Goal: Task Accomplishment & Management: Complete application form

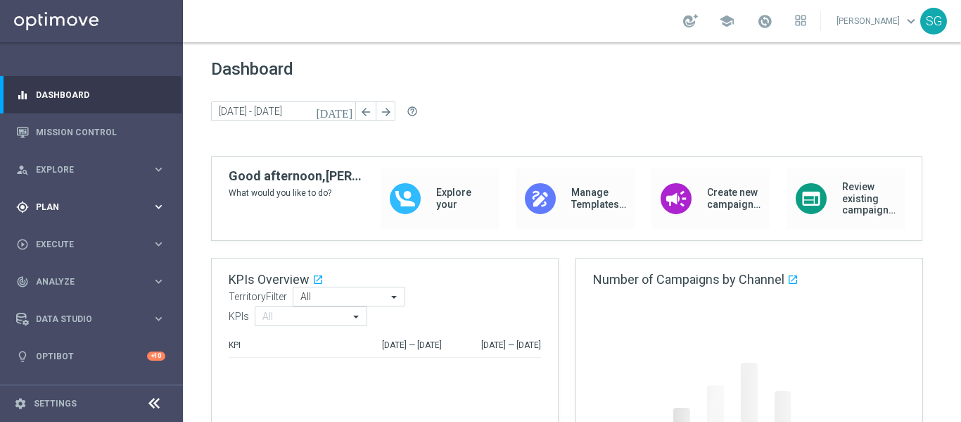
click at [51, 203] on span "Plan" at bounding box center [94, 207] width 116 height 8
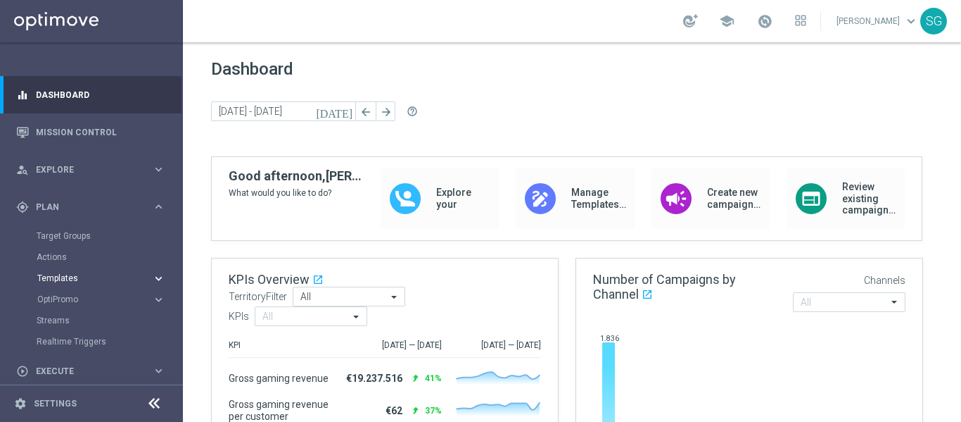
click at [59, 277] on span "Templates" at bounding box center [87, 278] width 101 height 8
click at [73, 303] on link "Optimail" at bounding box center [95, 299] width 103 height 11
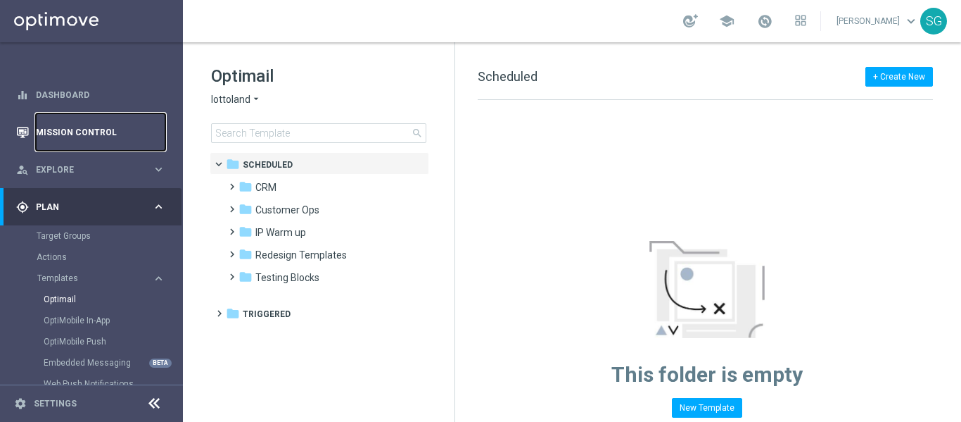
click at [103, 125] on link "Mission Control" at bounding box center [101, 131] width 130 height 37
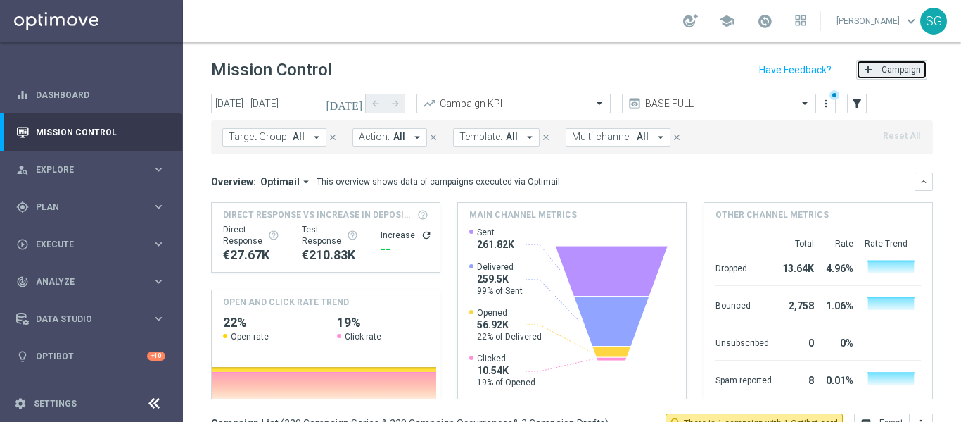
click at [890, 65] on span "Campaign" at bounding box center [901, 70] width 39 height 10
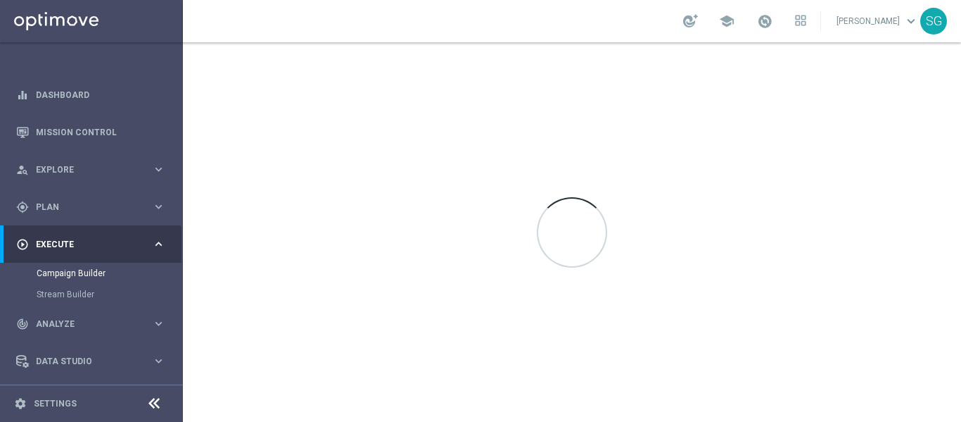
click at [146, 401] on icon at bounding box center [154, 403] width 17 height 17
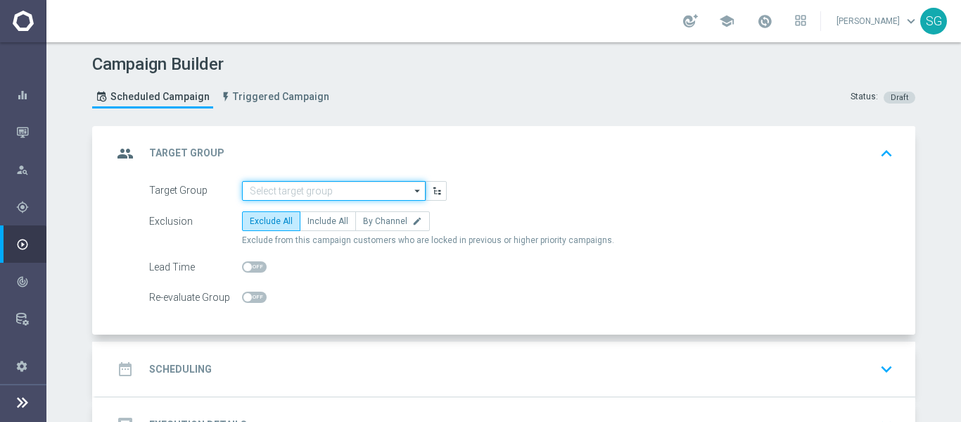
click at [389, 186] on input at bounding box center [334, 191] width 184 height 20
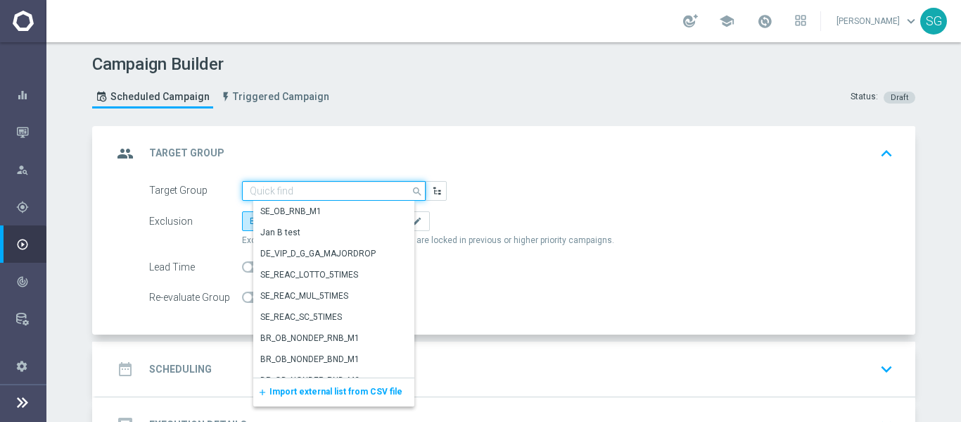
paste input "BR_SOL__DEPOSITORS__ALL_EMA_TAC_GM"
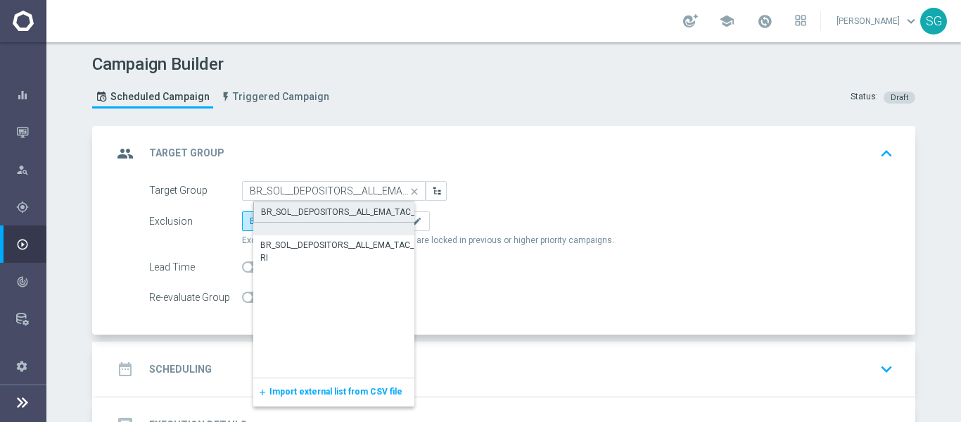
click at [365, 206] on div "BR_SOL__DEPOSITORS__ALL_EMA_TAC_GM" at bounding box center [344, 212] width 166 height 13
type input "BR_SOL__DEPOSITORS__ALL_EMA_TAC_GM"
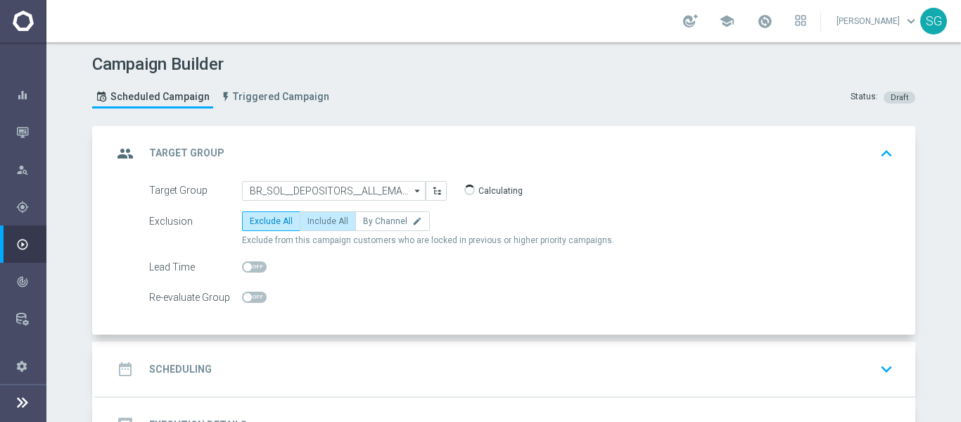
click at [332, 227] on label "Include All" at bounding box center [328, 221] width 56 height 20
click at [317, 227] on input "Include All" at bounding box center [312, 223] width 9 height 9
radio input "true"
click at [467, 372] on div "date_range Scheduling keyboard_arrow_down" at bounding box center [506, 368] width 786 height 27
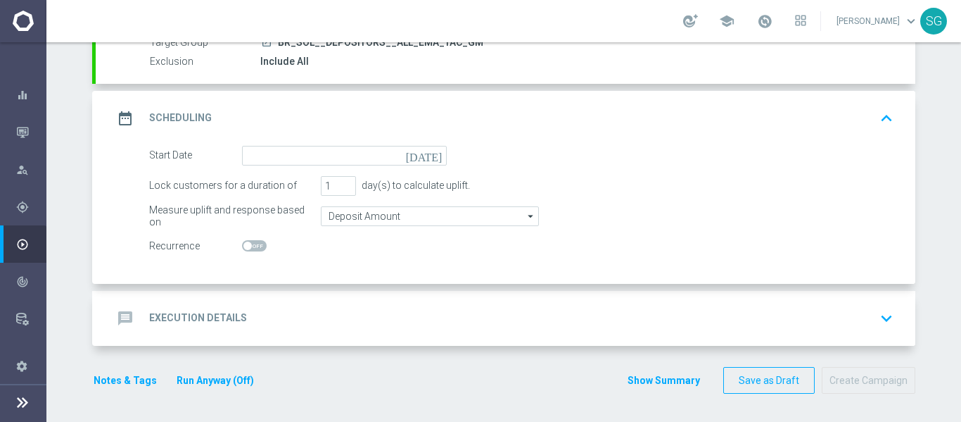
scroll to position [146, 0]
click at [431, 153] on icon "[DATE]" at bounding box center [427, 153] width 42 height 15
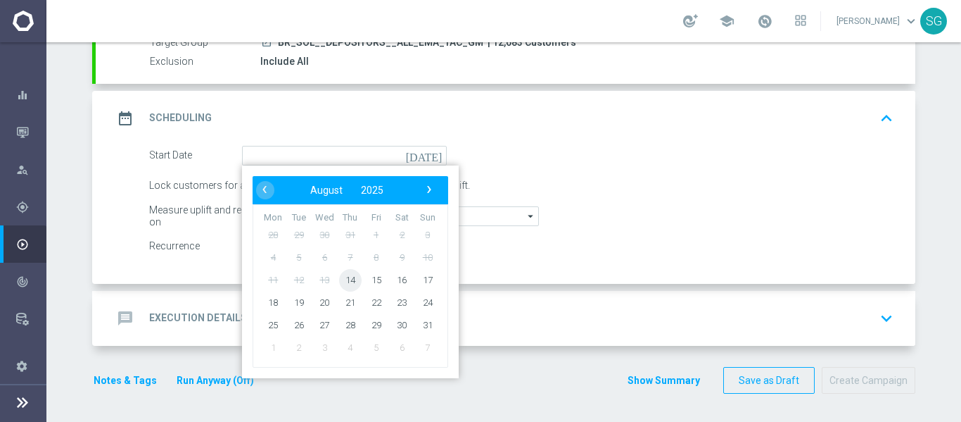
click at [353, 277] on span "14" at bounding box center [350, 279] width 23 height 23
type input "[DATE]"
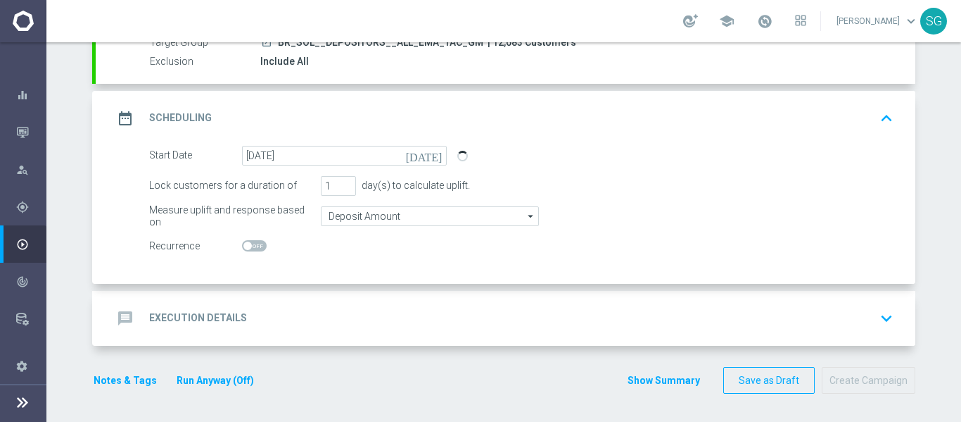
click at [399, 310] on div "message Execution Details keyboard_arrow_down" at bounding box center [506, 318] width 786 height 27
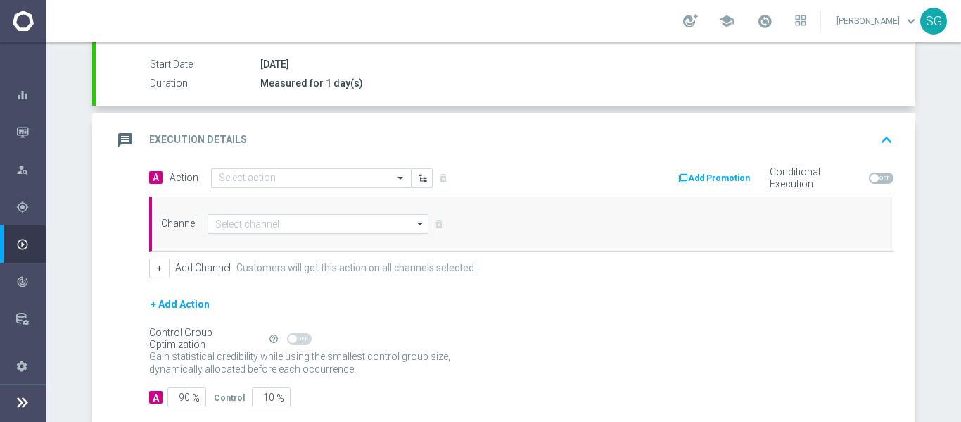
scroll to position [229, 0]
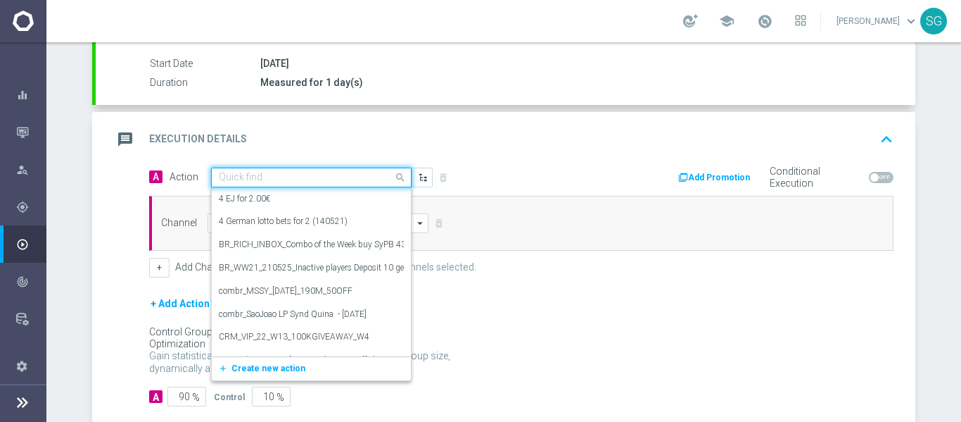
click at [330, 176] on input "text" at bounding box center [297, 178] width 157 height 12
paste input "BR_SOL_GG_LP_PIRATESP_AUG__NVIP_EMA_TAC_GM"
type input "BR_SOL_GG_LP_PIRATESP_AUG__NVIP_EMA_TAC_GM"
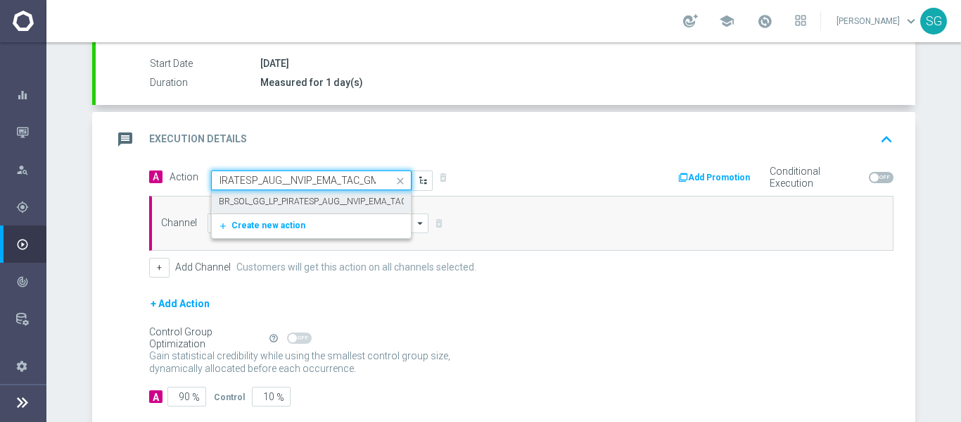
click at [319, 191] on div "BR_SOL_GG_LP_PIRATESP_AUG__NVIP_EMA_TAC_GM edit" at bounding box center [311, 201] width 185 height 23
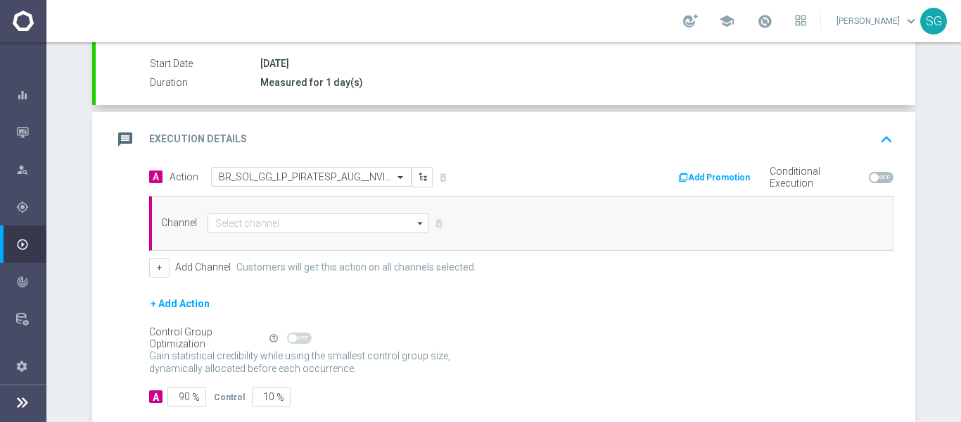
scroll to position [0, 0]
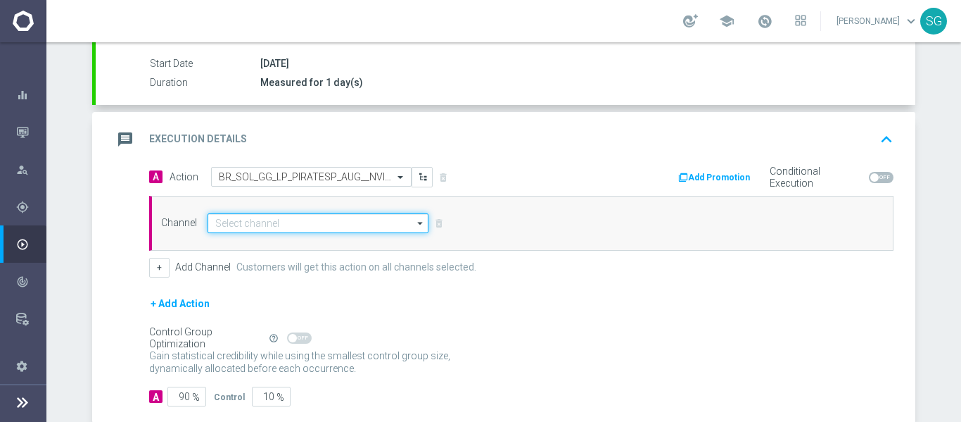
click at [305, 229] on input at bounding box center [318, 223] width 221 height 20
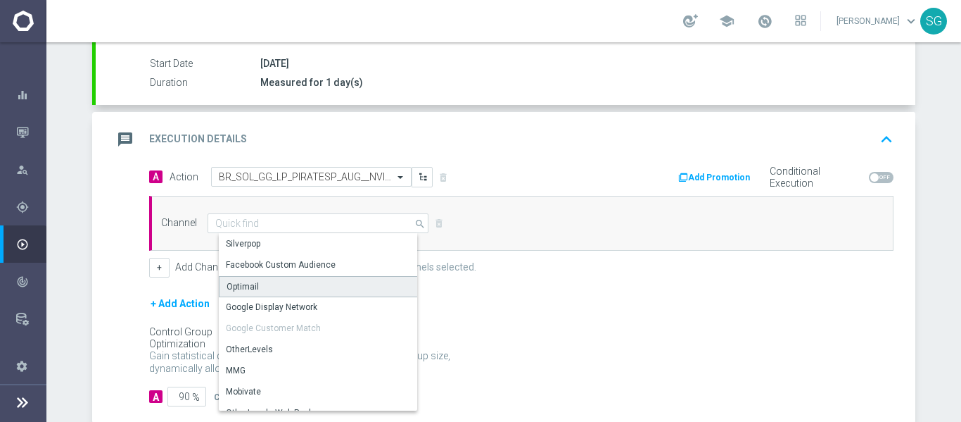
click at [266, 280] on div "Optimail" at bounding box center [324, 286] width 210 height 21
type input "Optimail"
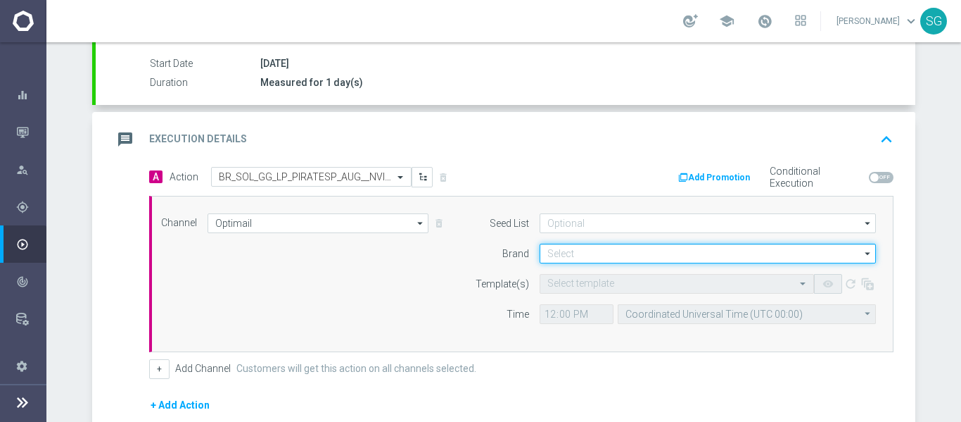
click at [605, 261] on input at bounding box center [708, 254] width 336 height 20
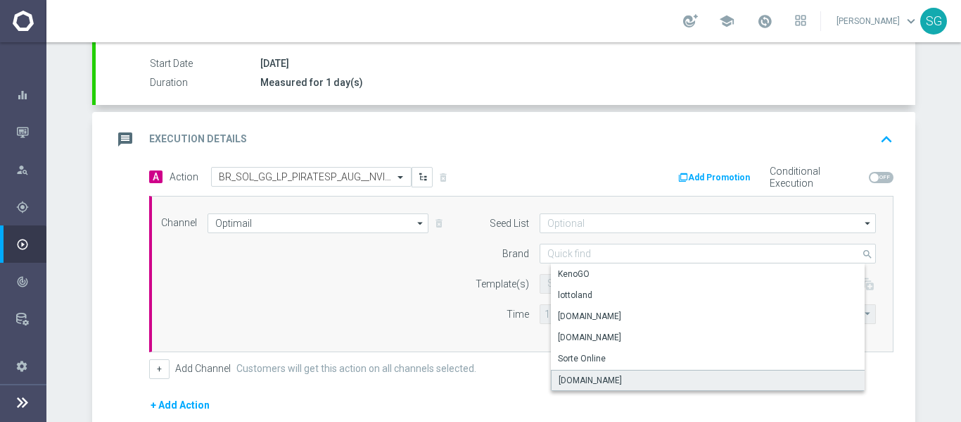
click at [582, 383] on div "[DOMAIN_NAME]" at bounding box center [590, 380] width 63 height 13
type input "[DOMAIN_NAME]"
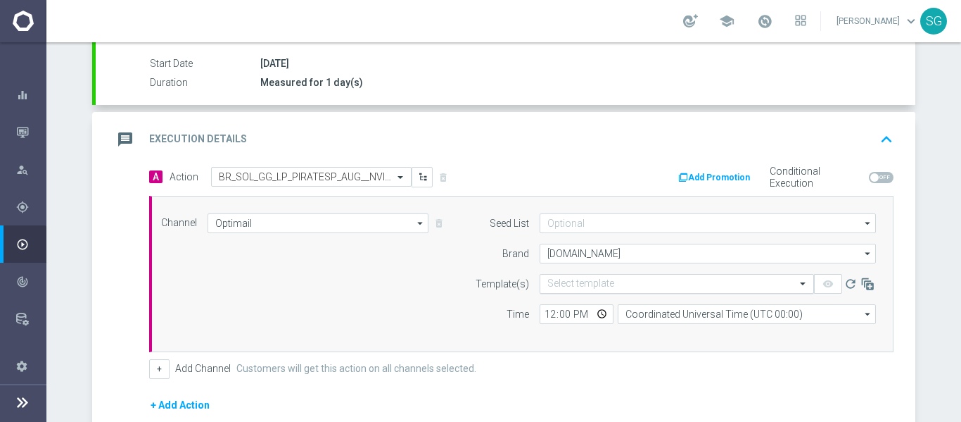
click at [570, 284] on input "text" at bounding box center [663, 284] width 231 height 12
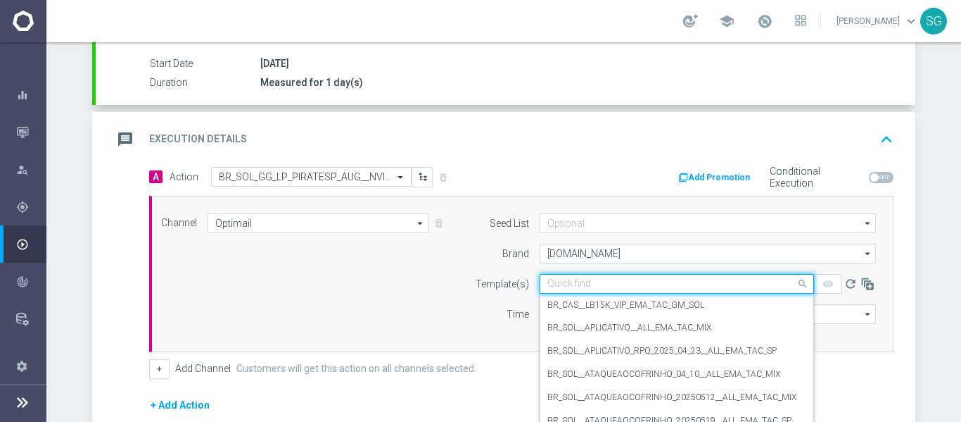
paste input "BR_SOL_GG_LP_PIRATESP_AUG__NVIP_EMA_TAC_GM"
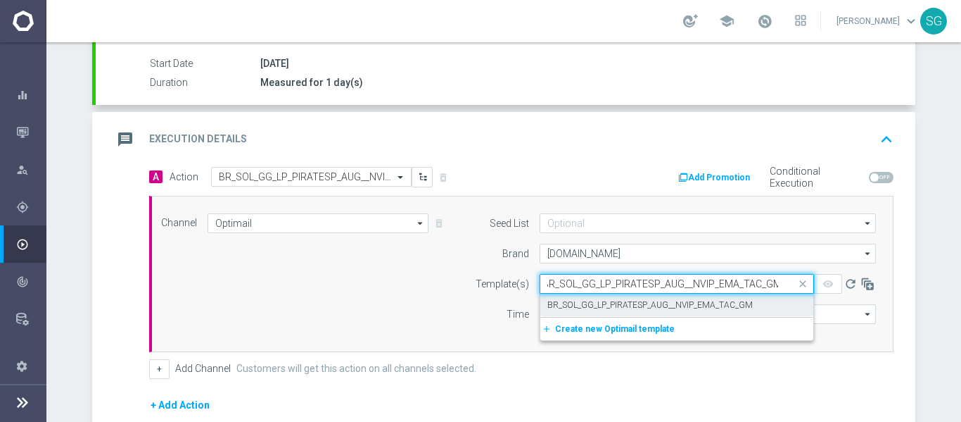
click at [602, 303] on label "BR_SOL_GG_LP_PIRATESP_AUG__NVIP_EMA_TAC_GM" at bounding box center [651, 305] width 206 height 12
type input "BR_SOL_GG_LP_PIRATESP_AUG__NVIP_EMA_TAC_GM"
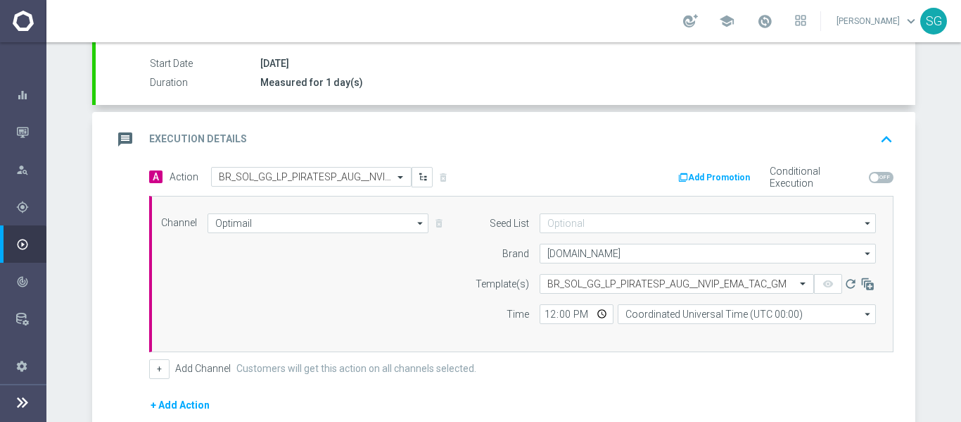
scroll to position [0, 0]
click at [541, 313] on input "12:00" at bounding box center [577, 314] width 74 height 20
type input "14:00"
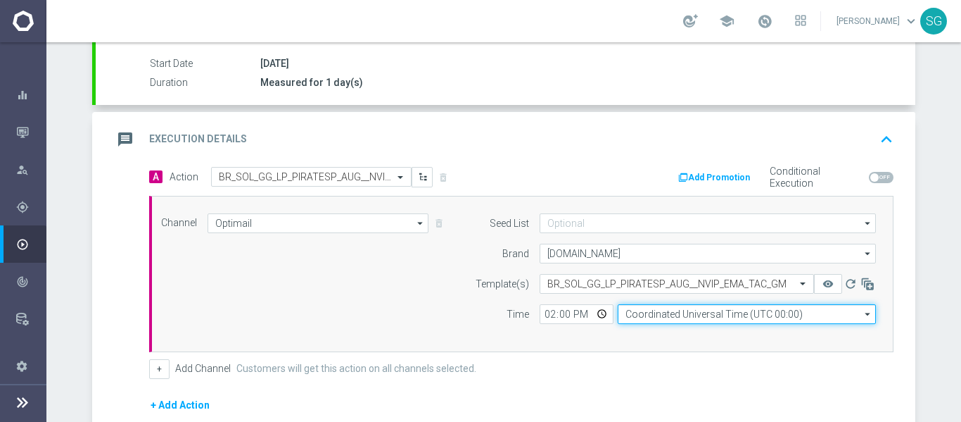
click at [657, 322] on input "Coordinated Universal Time (UTC 00:00)" at bounding box center [747, 314] width 258 height 20
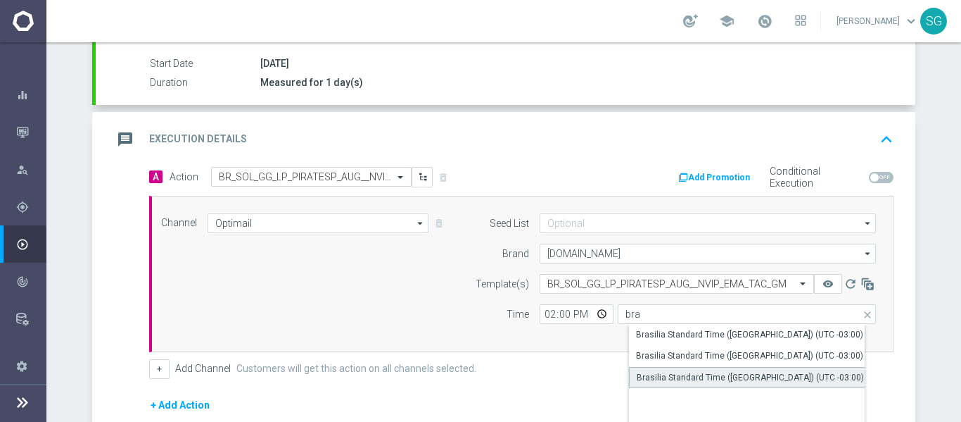
click at [662, 374] on div "Brasilia Standard Time ([GEOGRAPHIC_DATA]) (UTC -03:00)" at bounding box center [750, 377] width 227 height 13
type input "Brasilia Standard Time ([GEOGRAPHIC_DATA]) (UTC -03:00)"
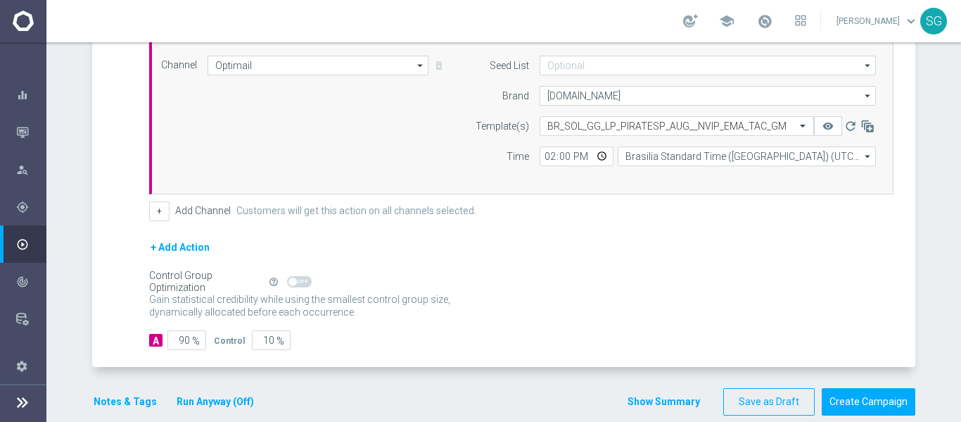
scroll to position [408, 0]
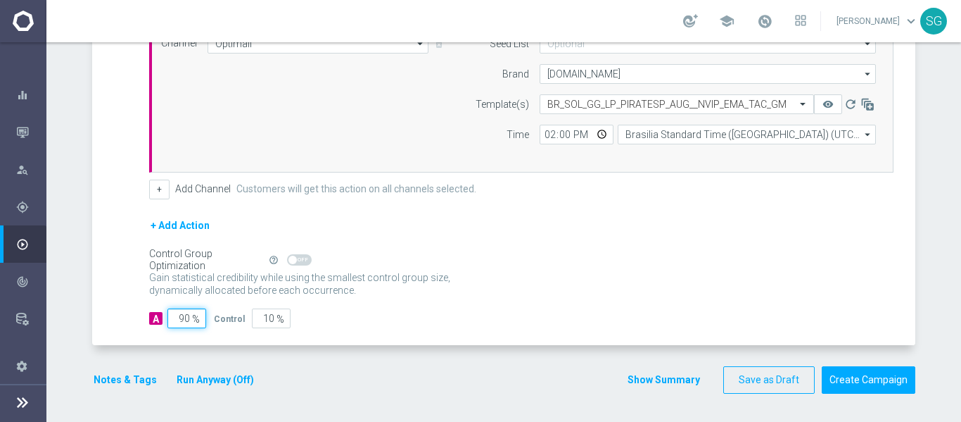
click at [178, 324] on input "90" at bounding box center [187, 318] width 39 height 20
type input "1"
type input "99"
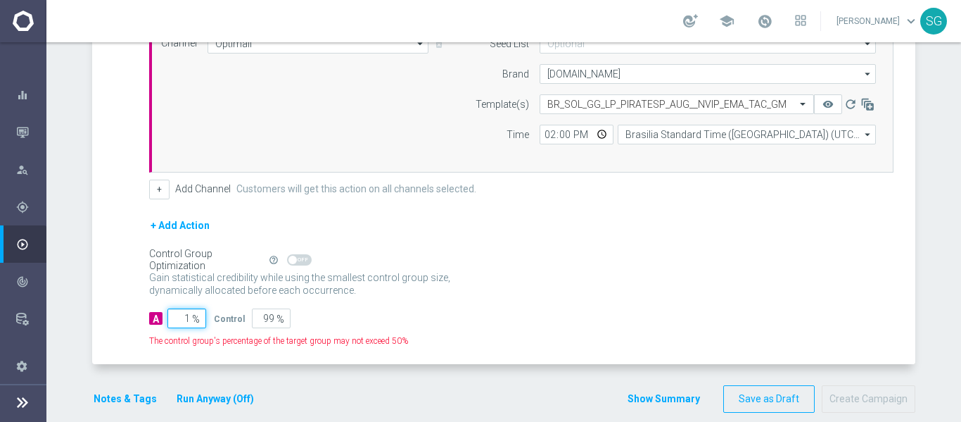
type input "10"
type input "90"
type input "100"
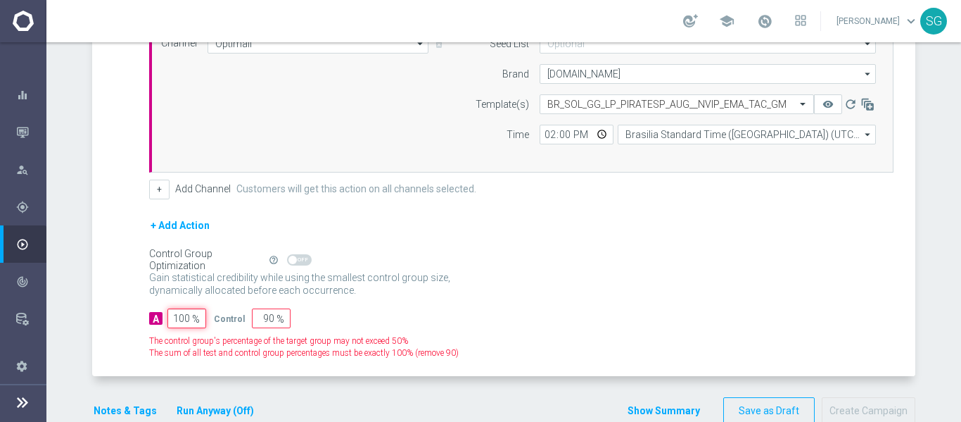
type input "0"
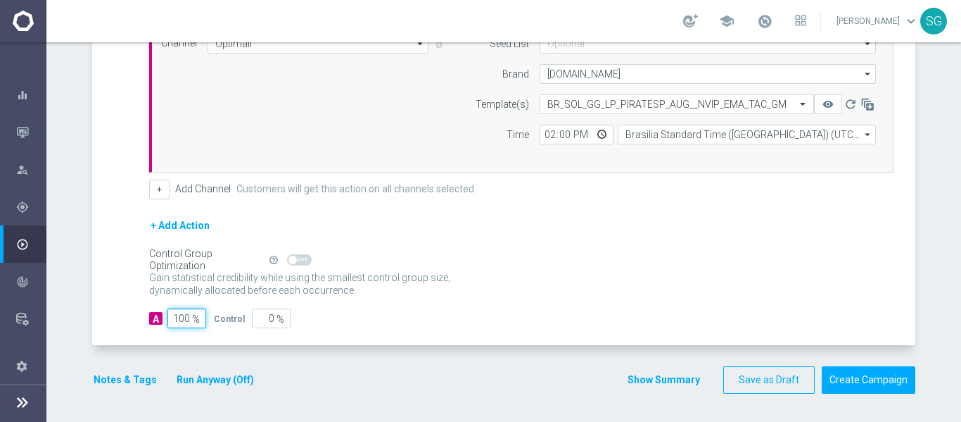
type input "100"
click at [400, 219] on div "+ Add Action" at bounding box center [521, 234] width 745 height 35
click at [893, 385] on button "Create Campaign" at bounding box center [869, 379] width 94 height 27
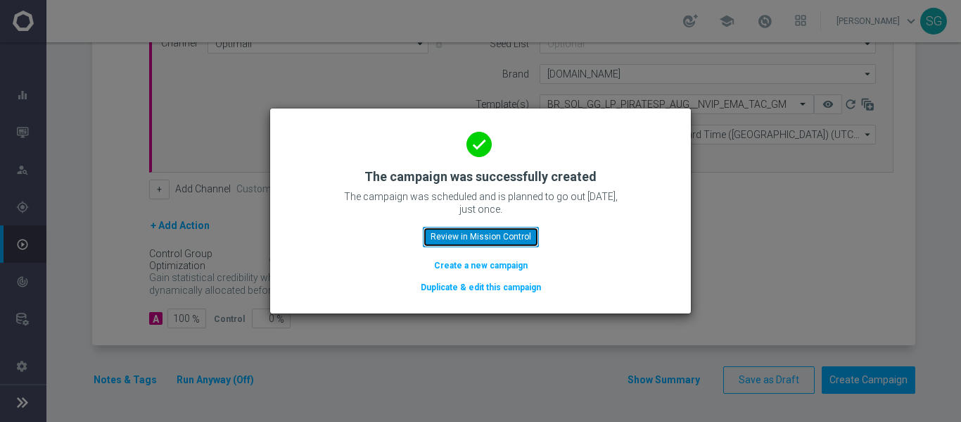
click at [469, 230] on button "Review in Mission Control" at bounding box center [481, 237] width 116 height 20
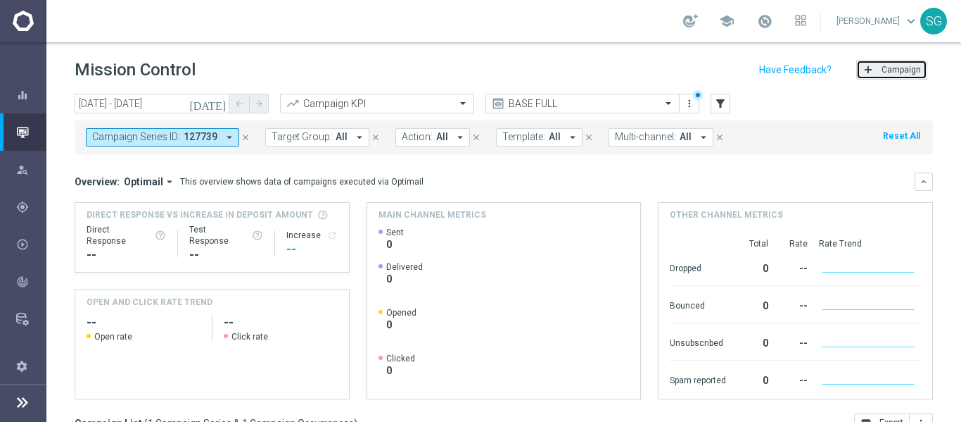
click at [885, 77] on button "add Campaign" at bounding box center [892, 70] width 71 height 20
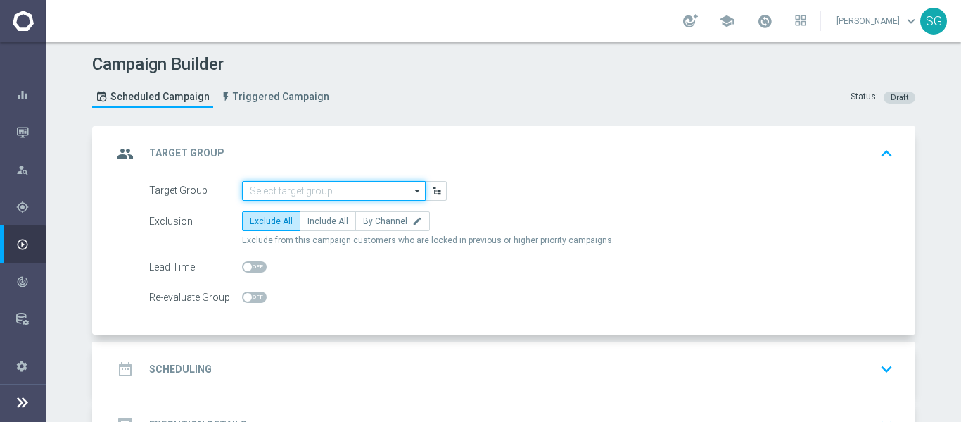
click at [362, 190] on input at bounding box center [334, 191] width 184 height 20
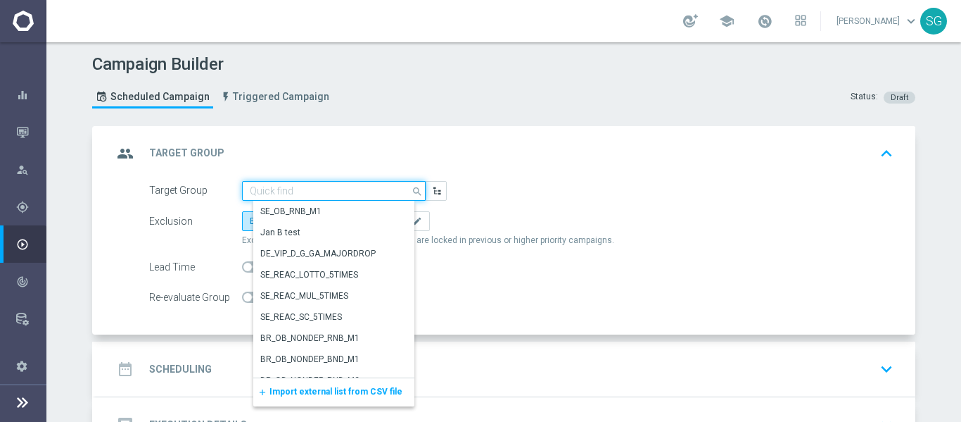
paste input "BR_SOL__DEPOSITORS__ALL_EMA_TAC_GM_RI"
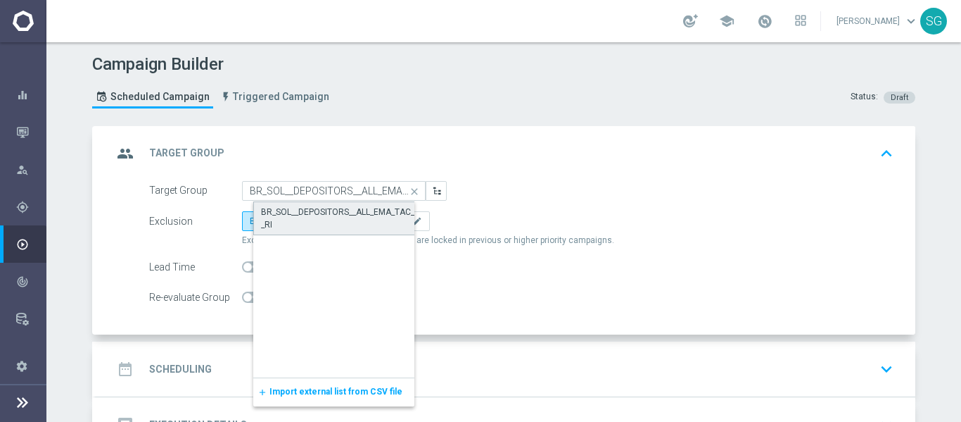
click at [326, 215] on div "BR_SOL__DEPOSITORS__ALL_EMA_TAC_GM_RI" at bounding box center [345, 218] width 168 height 25
type input "BR_SOL__DEPOSITORS__ALL_EMA_TAC_GM_RI"
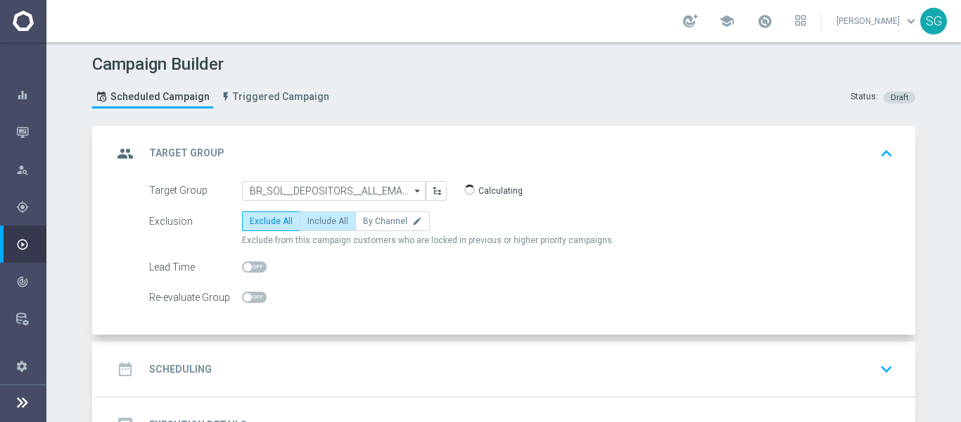
click at [314, 226] on label "Include All" at bounding box center [328, 221] width 56 height 20
click at [314, 226] on input "Include All" at bounding box center [312, 223] width 9 height 9
radio input "true"
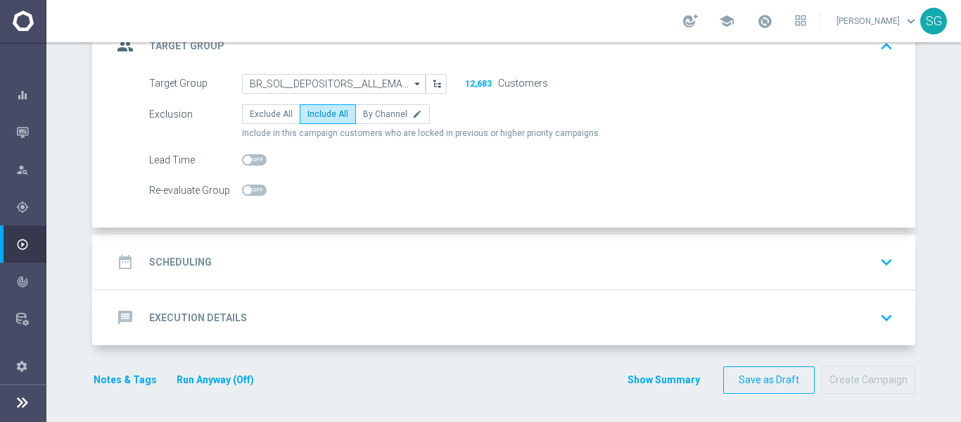
click at [305, 252] on div "date_range Scheduling keyboard_arrow_down" at bounding box center [506, 261] width 786 height 27
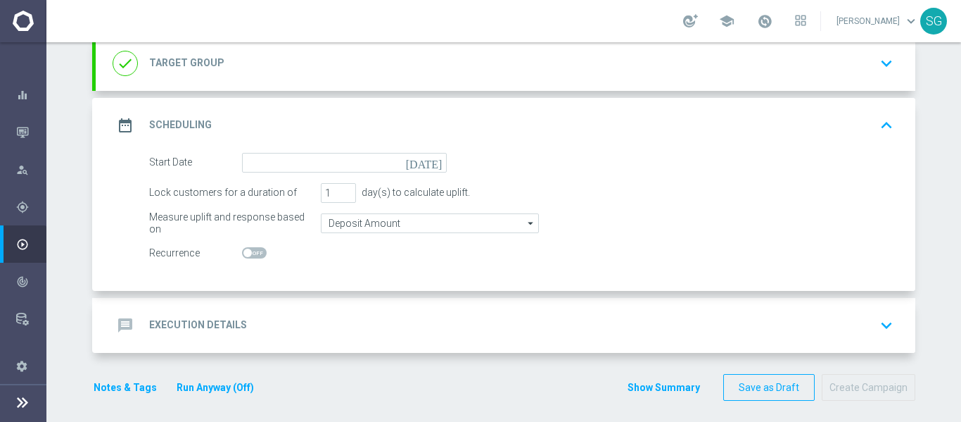
scroll to position [106, 0]
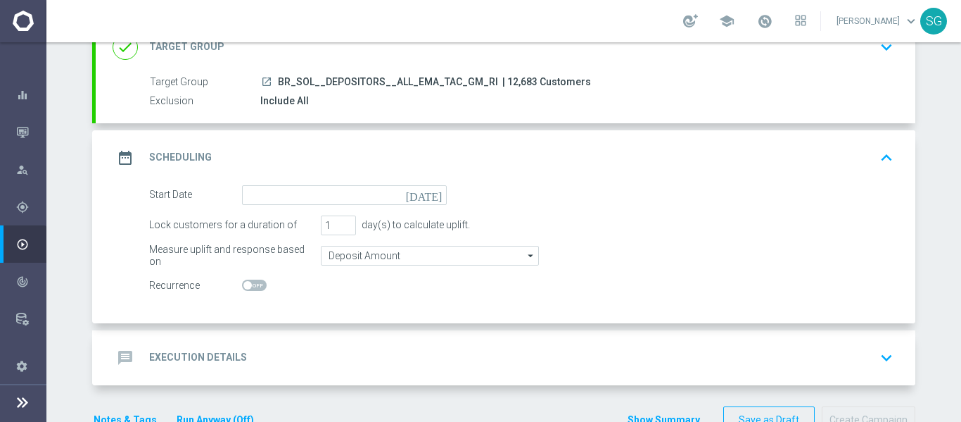
click at [434, 189] on icon "[DATE]" at bounding box center [427, 192] width 42 height 15
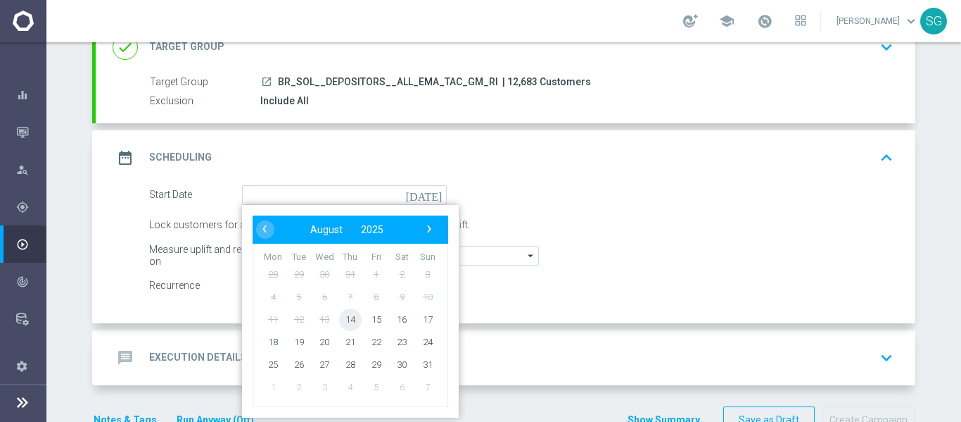
click at [344, 322] on span "14" at bounding box center [350, 319] width 23 height 23
type input "[DATE]"
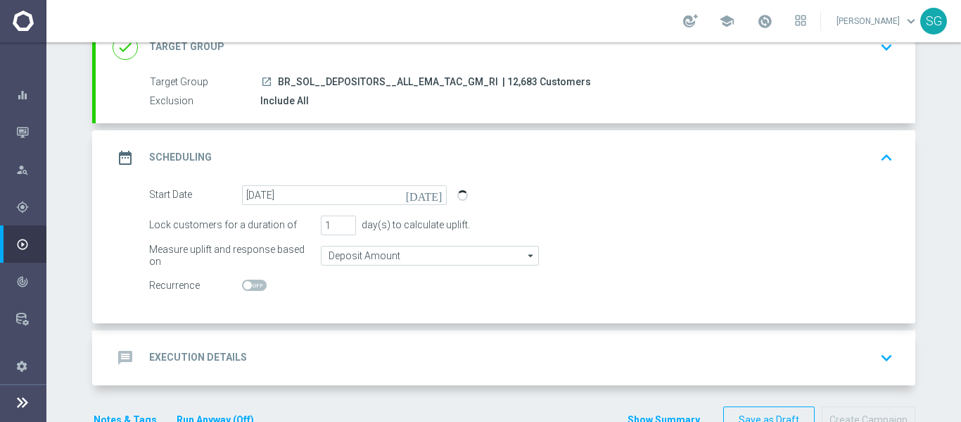
click at [348, 342] on div "message Execution Details keyboard_arrow_down" at bounding box center [506, 357] width 820 height 55
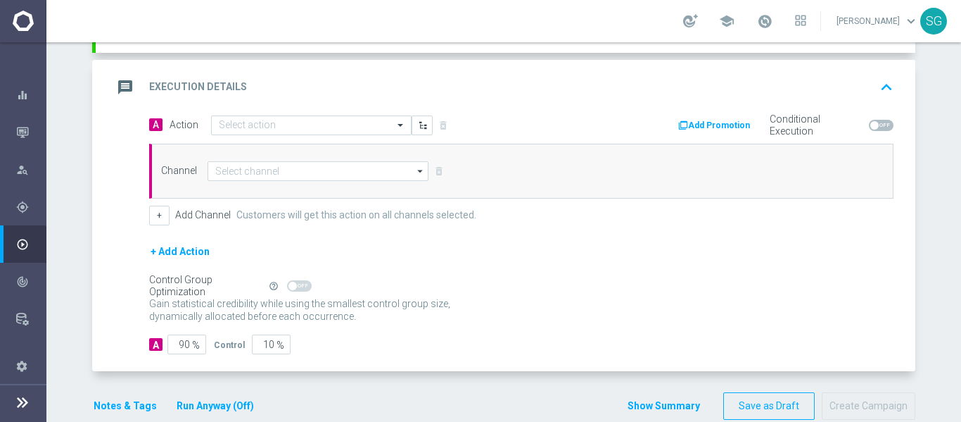
scroll to position [282, 0]
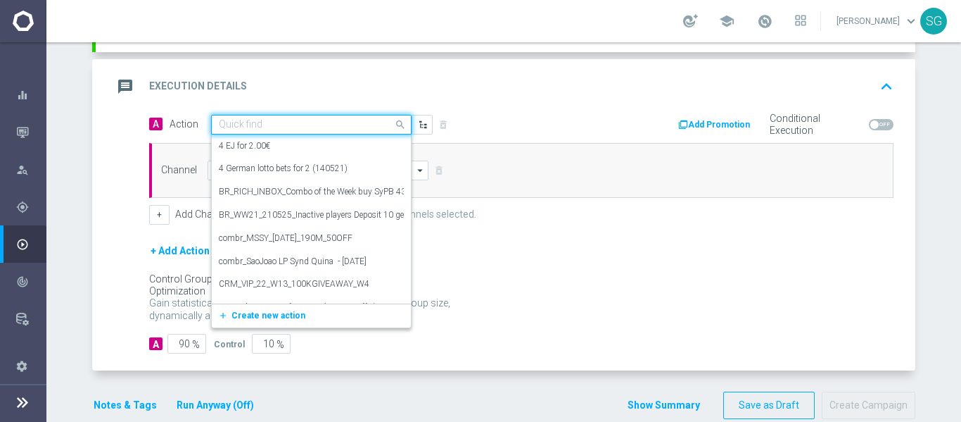
click at [386, 130] on div at bounding box center [311, 125] width 199 height 12
paste input "BR_SOL_GG_PIRATESP_LP_NVIP_RI_TAC_GM"
type input "BR_SOL_GG_PIRATESP_LP_NVIP_RI_TAC_GM"
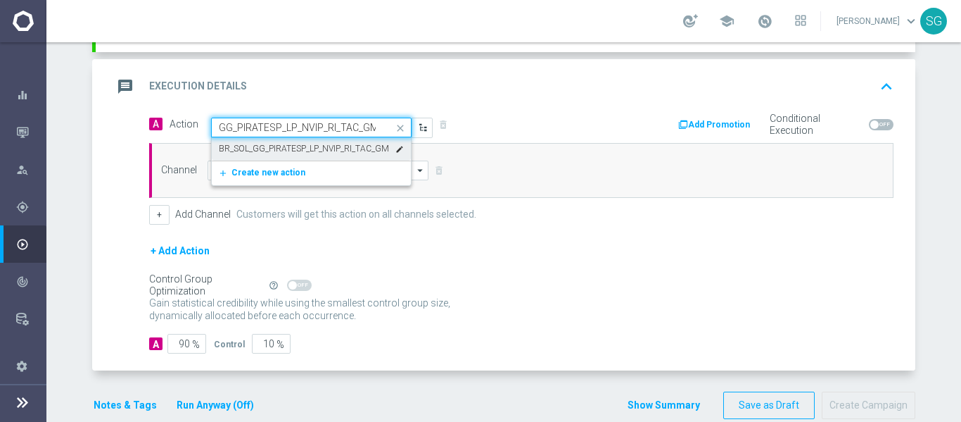
click at [338, 144] on label "BR_SOL_GG_PIRATESP_LP_NVIP_RI_TAC_GM" at bounding box center [304, 149] width 170 height 12
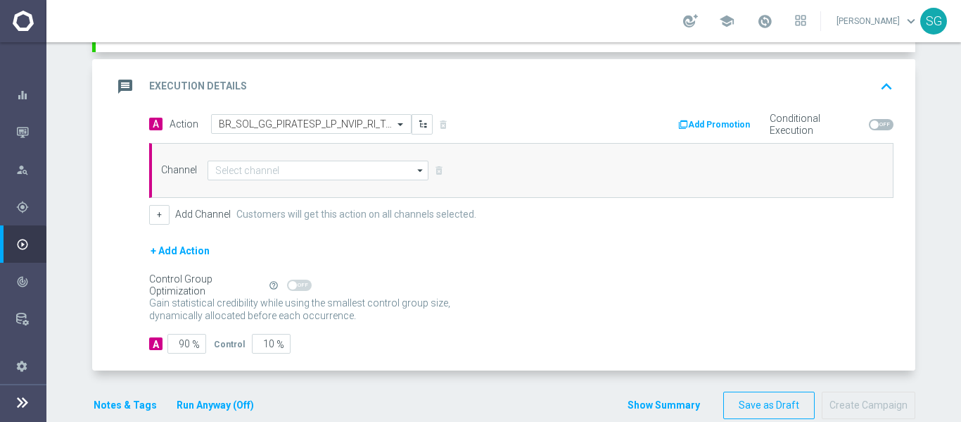
scroll to position [0, 0]
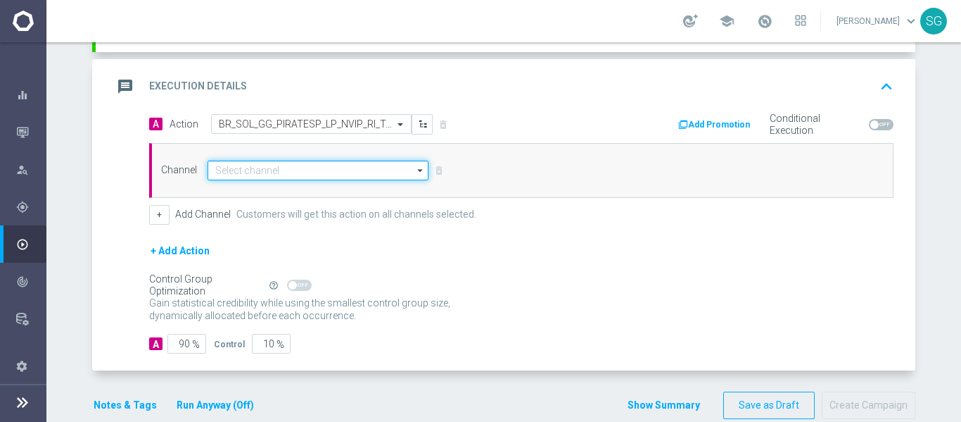
click at [308, 160] on input at bounding box center [318, 170] width 221 height 20
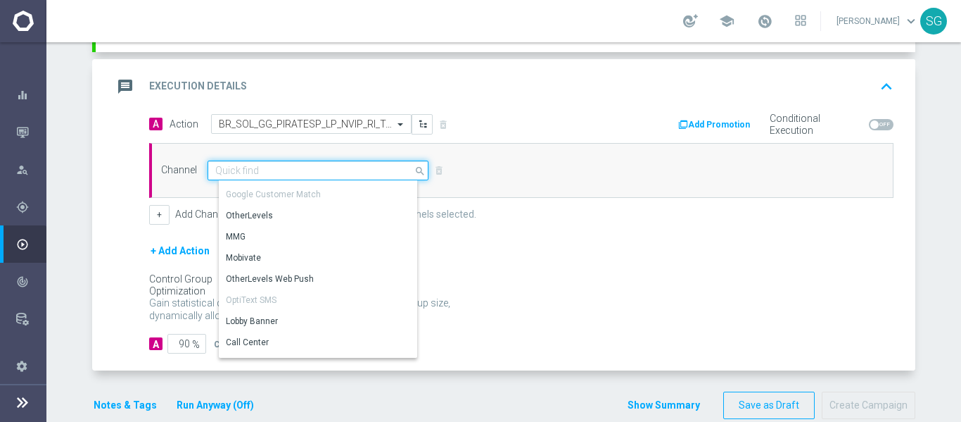
scroll to position [83, 0]
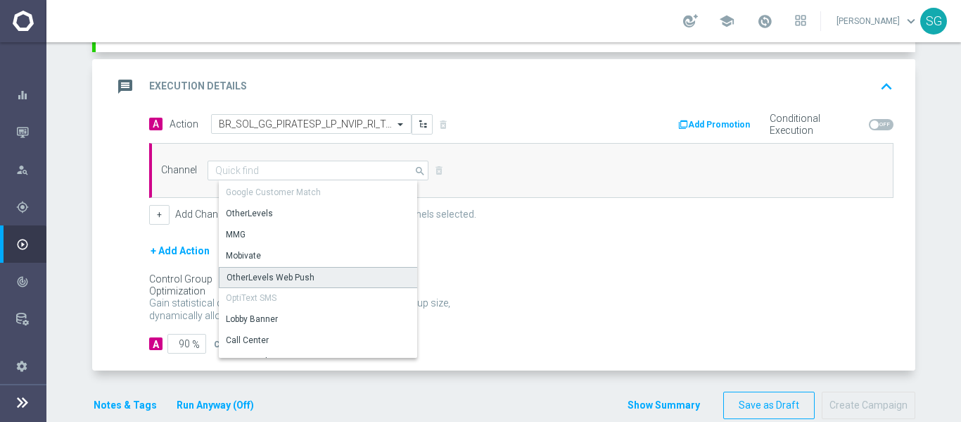
click at [262, 278] on div "OtherLevels Web Push" at bounding box center [271, 277] width 88 height 13
type input "OtherLevels Web Push"
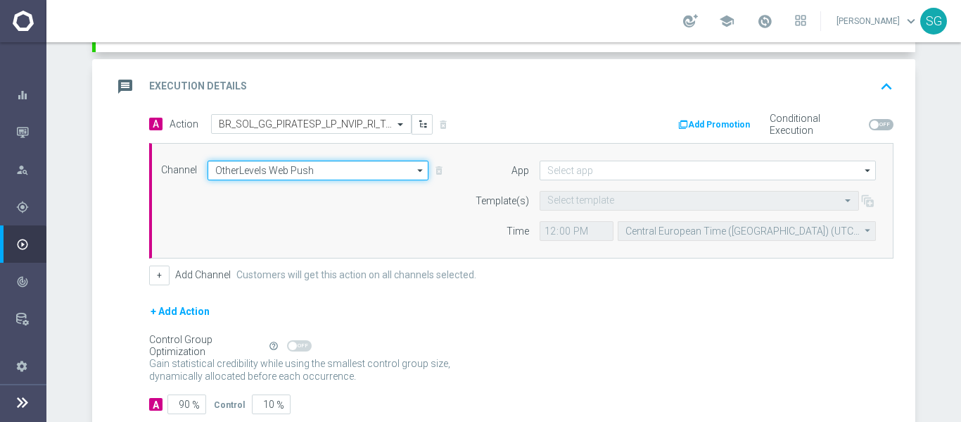
click at [330, 170] on input "OtherLevels Web Push" at bounding box center [318, 170] width 221 height 20
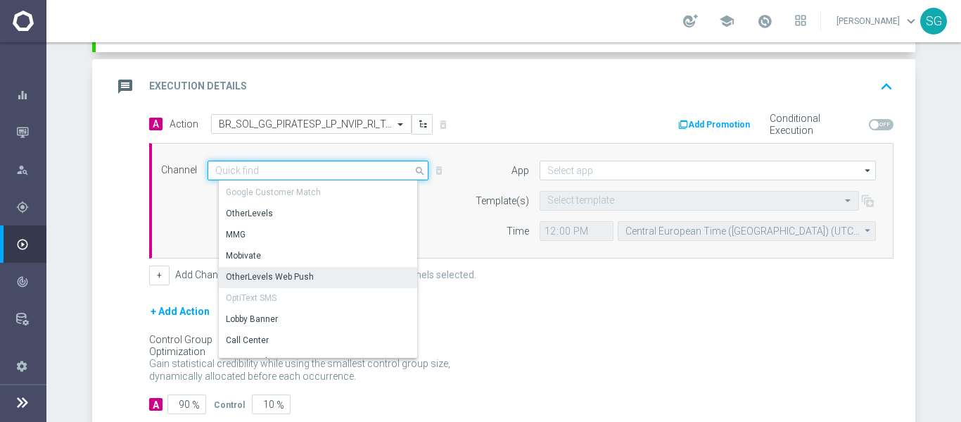
scroll to position [0, 0]
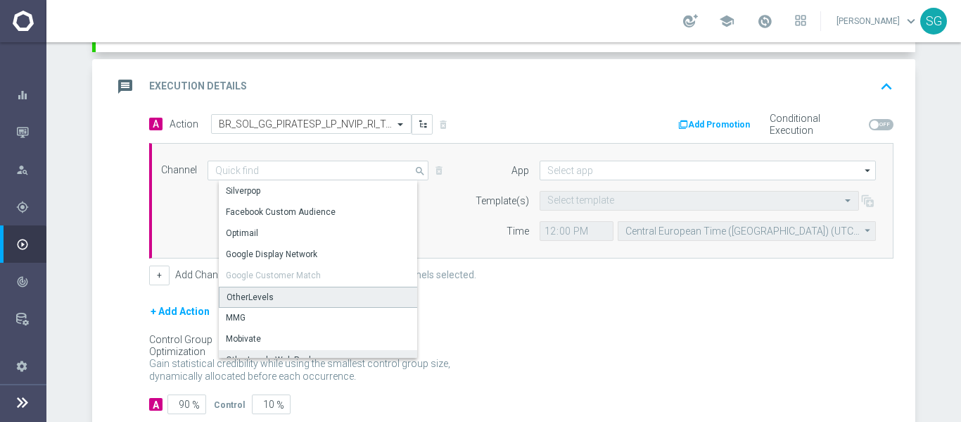
click at [258, 301] on div "OtherLevels" at bounding box center [250, 297] width 47 height 13
type input "OtherLevels"
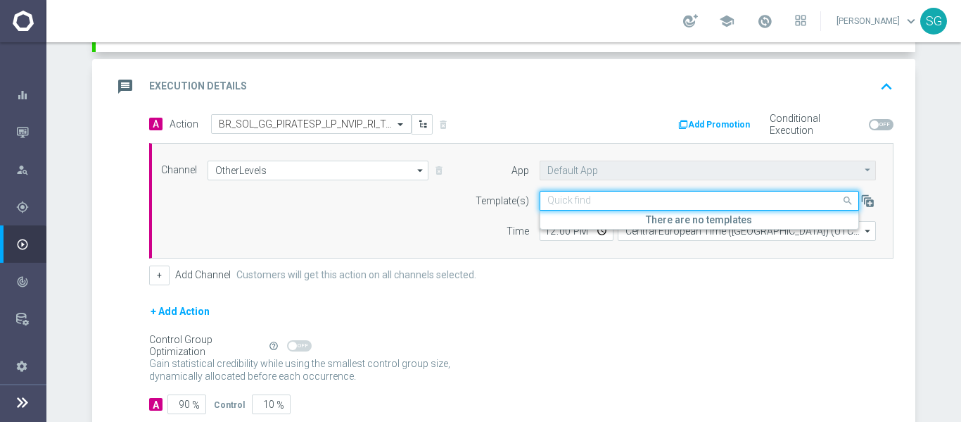
click at [602, 203] on input "text" at bounding box center [686, 201] width 276 height 12
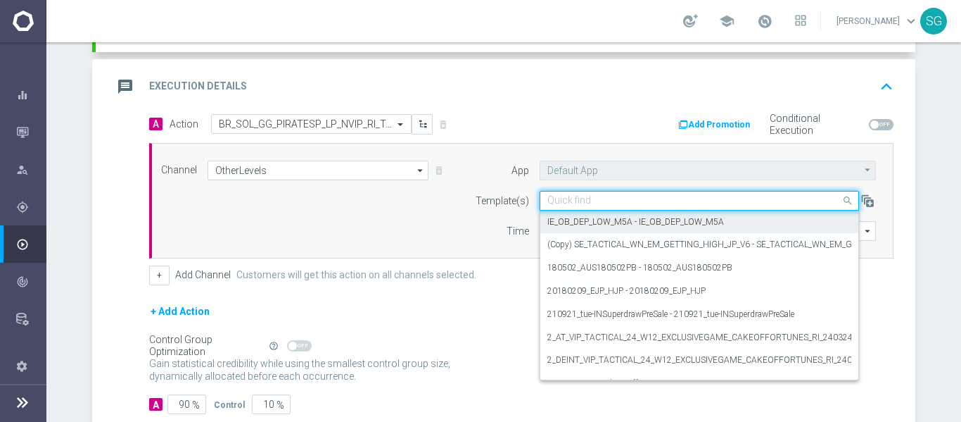
paste input "BR_SOL_GG_PIRATESP_LP_NVIP_RI_TAC_GM"
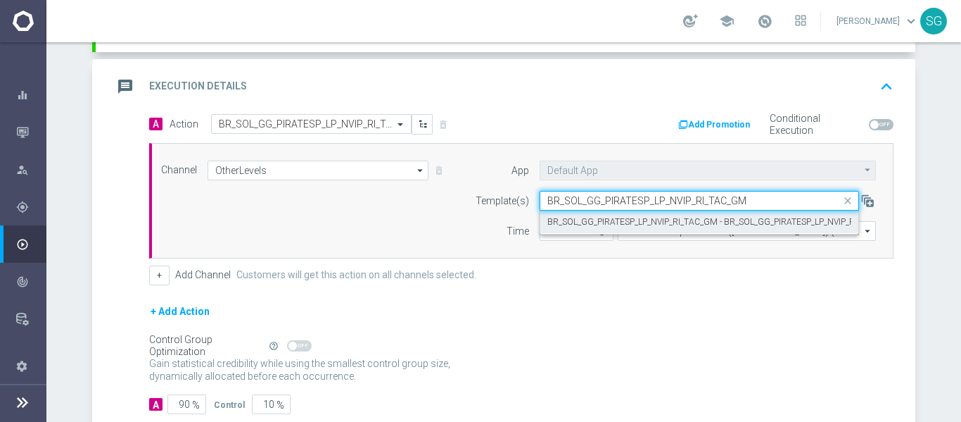
click at [590, 220] on label "BR_SOL_GG_PIRATESP_LP_NVIP_RI_TAC_GM - BR_SOL_GG_PIRATESP_LP_NVIP_RI_TAC_GM" at bounding box center [721, 222] width 347 height 12
type input "BR_SOL_GG_PIRATESP_LP_NVIP_RI_TAC_GM"
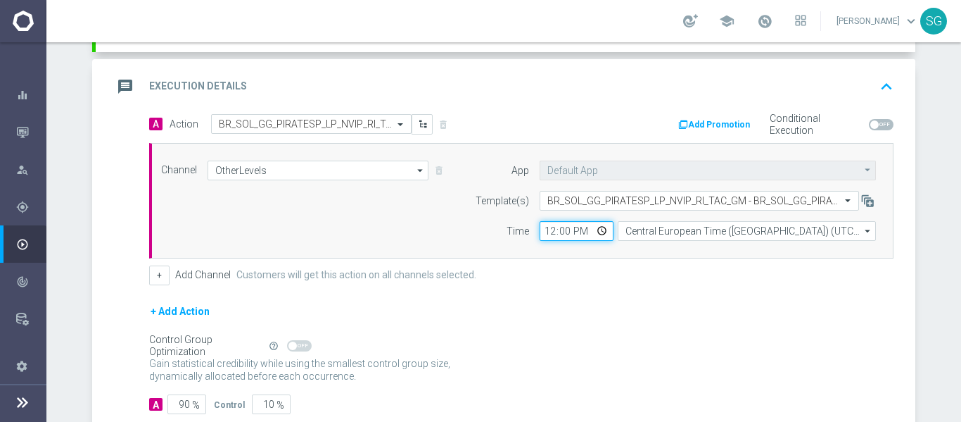
click at [548, 228] on input "12:00" at bounding box center [577, 231] width 74 height 20
type input "14:00"
click at [689, 217] on form "Template(s) Select template BR_SOL_GG_PIRATESP_LP_NVIP_RI_TAC_GM - BR_SOL_GG_PI…" at bounding box center [672, 216] width 408 height 50
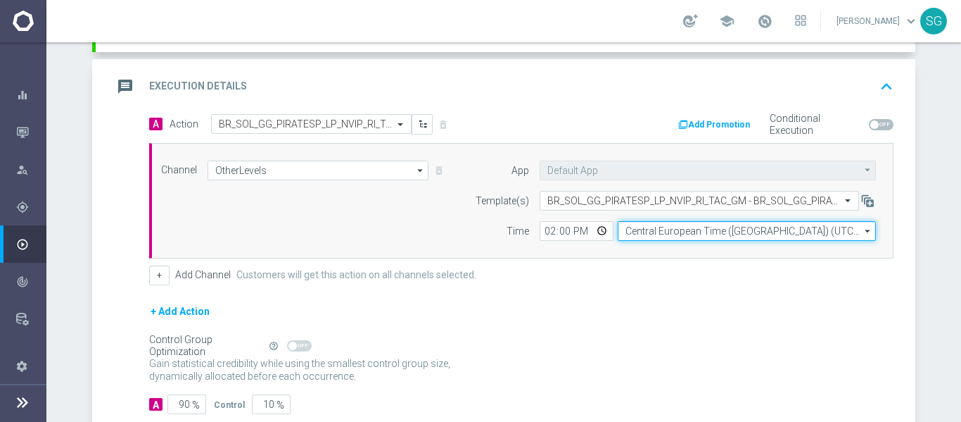
click at [686, 224] on input "Central European Time ([GEOGRAPHIC_DATA]) (UTC +02:00)" at bounding box center [747, 231] width 258 height 20
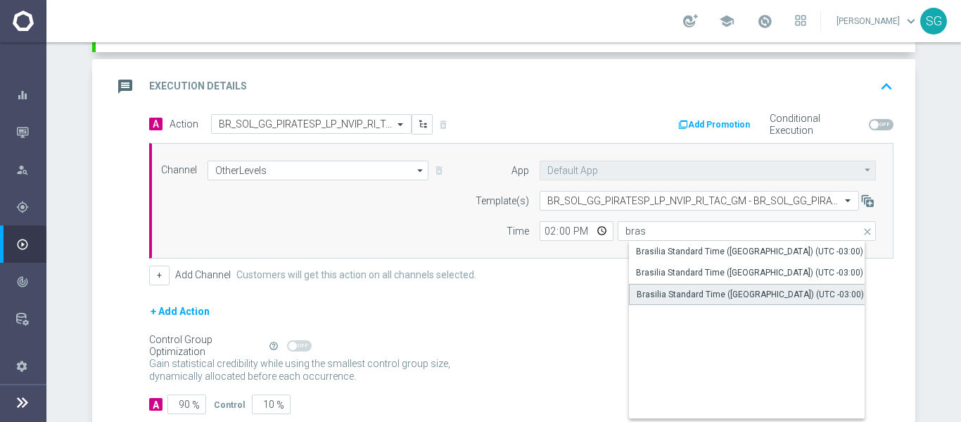
click at [669, 302] on div "Brasilia Standard Time ([GEOGRAPHIC_DATA]) (UTC -03:00)" at bounding box center [758, 294] width 258 height 21
type input "Brasilia Standard Time ([GEOGRAPHIC_DATA]) (UTC -03:00)"
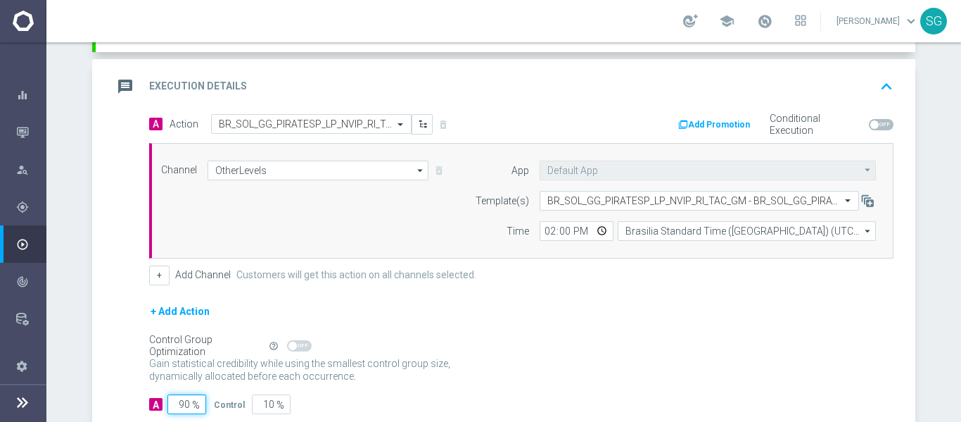
click at [175, 406] on input "90" at bounding box center [187, 404] width 39 height 20
type input "1"
type input "99"
type input "10"
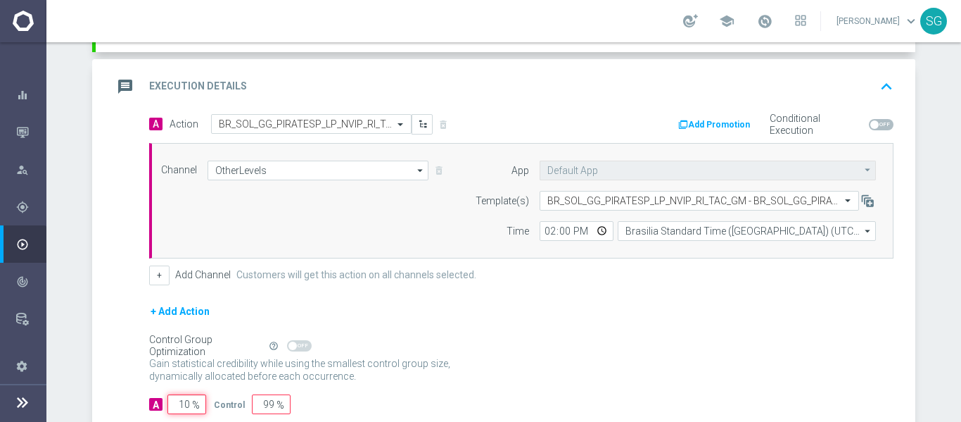
type input "90"
type input "100"
type input "0"
type input "100"
click at [152, 372] on p "Gain higher response rates by matching the most effective action with each cust…" at bounding box center [307, 376] width 317 height 38
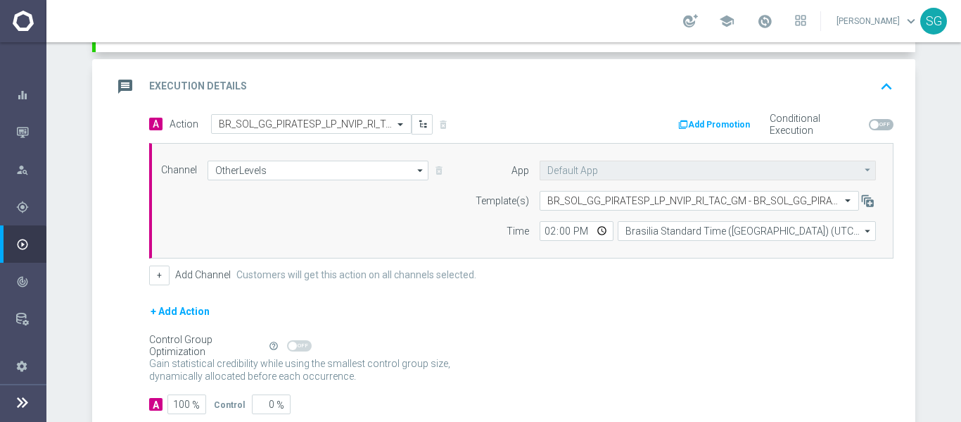
scroll to position [367, 0]
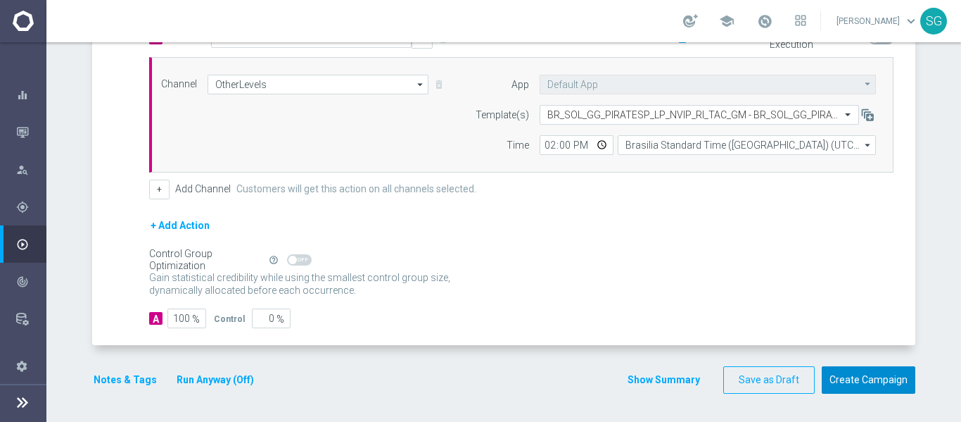
click at [862, 372] on button "Create Campaign" at bounding box center [869, 379] width 94 height 27
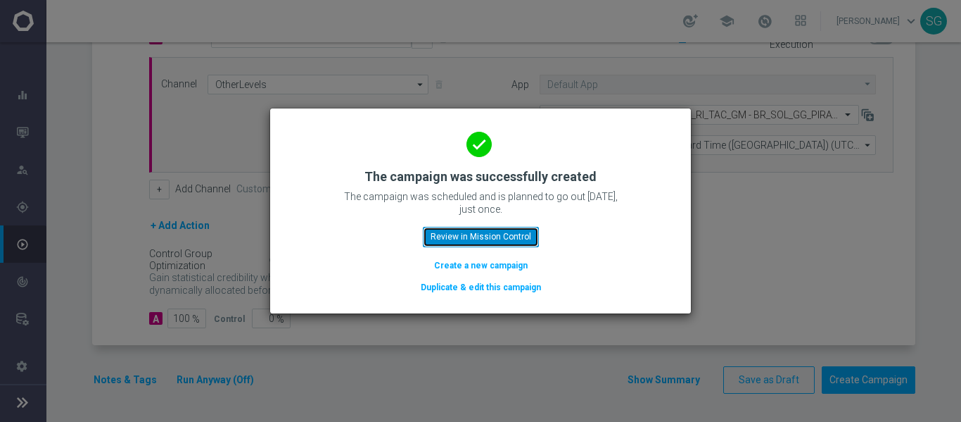
click at [481, 228] on button "Review in Mission Control" at bounding box center [481, 237] width 116 height 20
